Goal: Find specific page/section: Find specific page/section

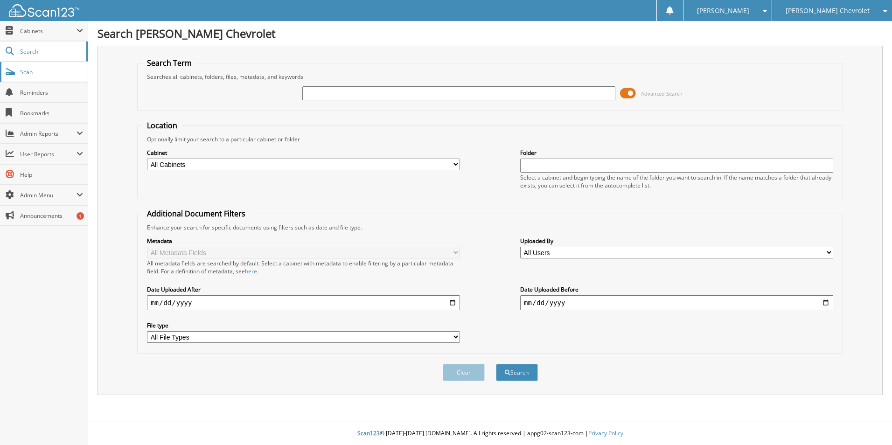
click at [23, 74] on span "Scan" at bounding box center [51, 72] width 63 height 8
click at [29, 53] on span "Search" at bounding box center [51, 52] width 62 height 8
click at [76, 24] on span "Cabinets" at bounding box center [44, 31] width 88 height 20
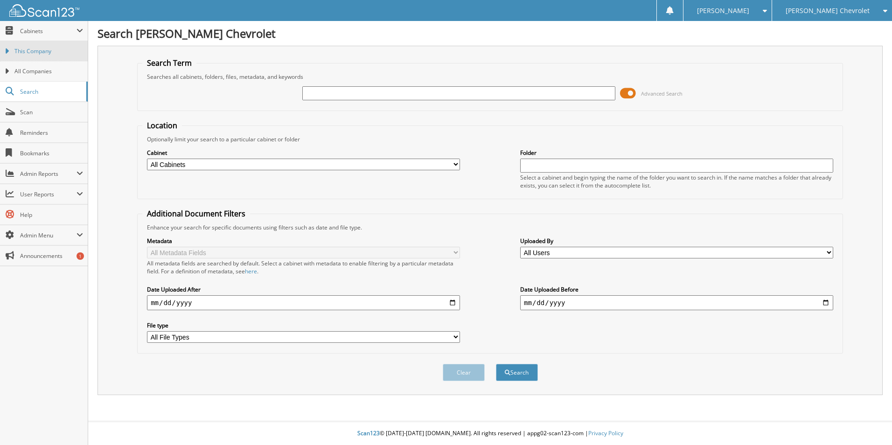
click at [50, 54] on span "This Company" at bounding box center [48, 51] width 69 height 8
